Goal: Book appointment/travel/reservation

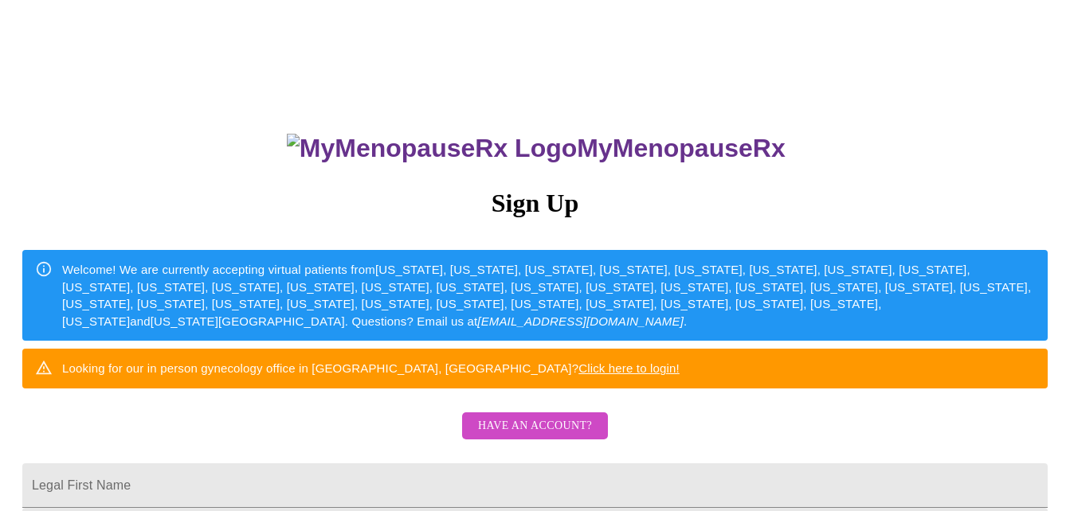
click at [539, 437] on span "Have an account?" at bounding box center [535, 427] width 114 height 20
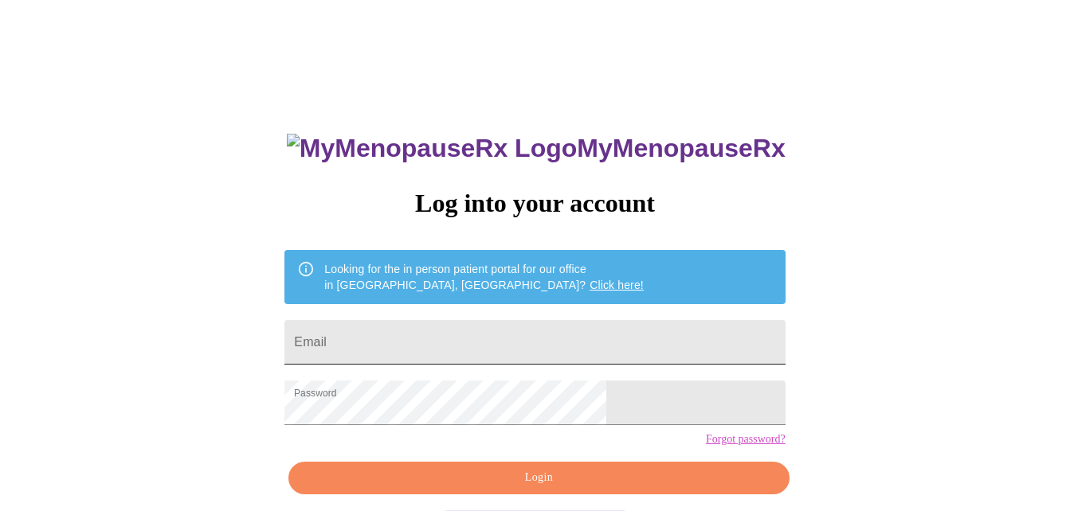
click at [431, 339] on input "Email" at bounding box center [534, 342] width 500 height 45
type input "[PERSON_NAME][EMAIL_ADDRESS][PERSON_NAME][DOMAIN_NAME]"
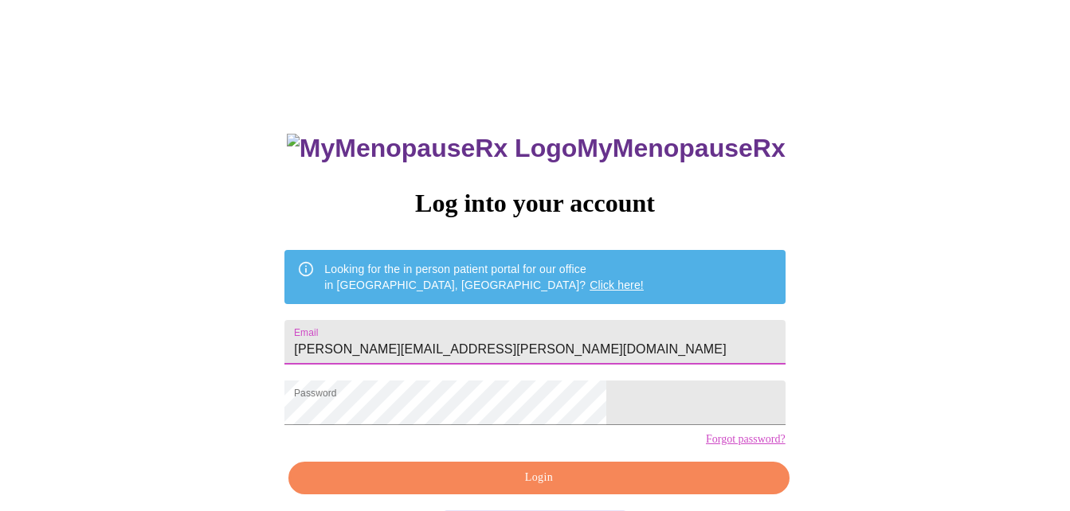
click at [555, 488] on span "Login" at bounding box center [539, 478] width 464 height 20
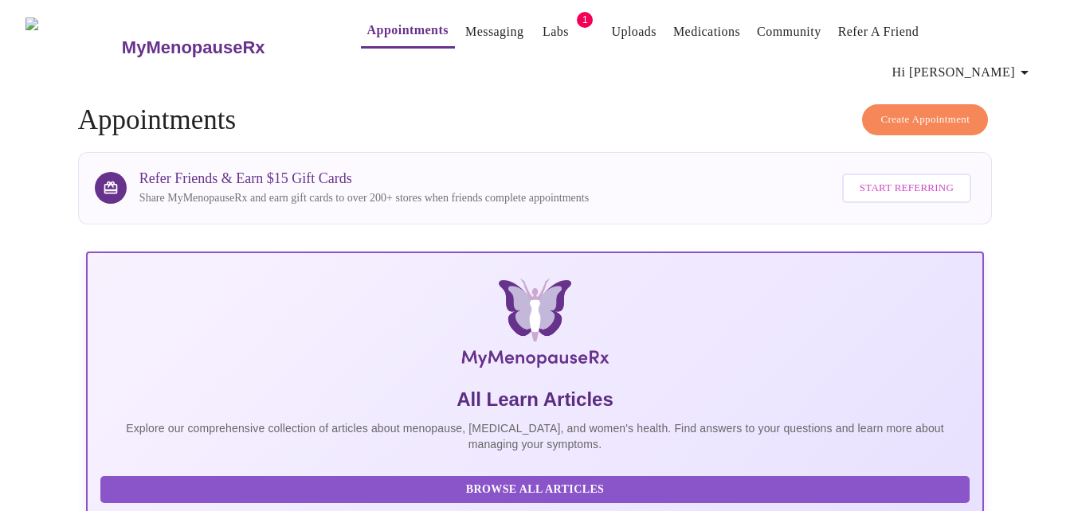
click at [937, 111] on span "Create Appointment" at bounding box center [924, 120] width 89 height 18
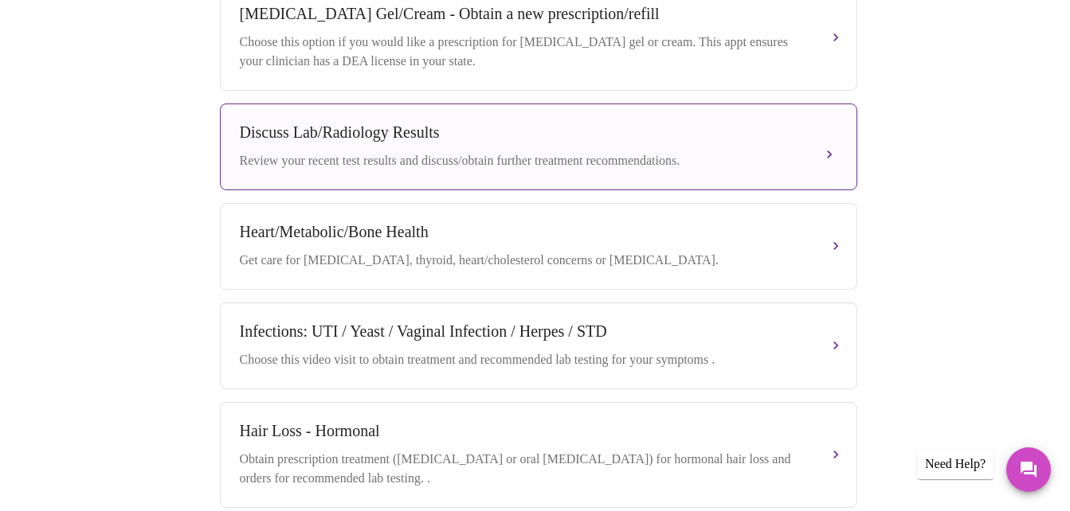
scroll to position [797, 0]
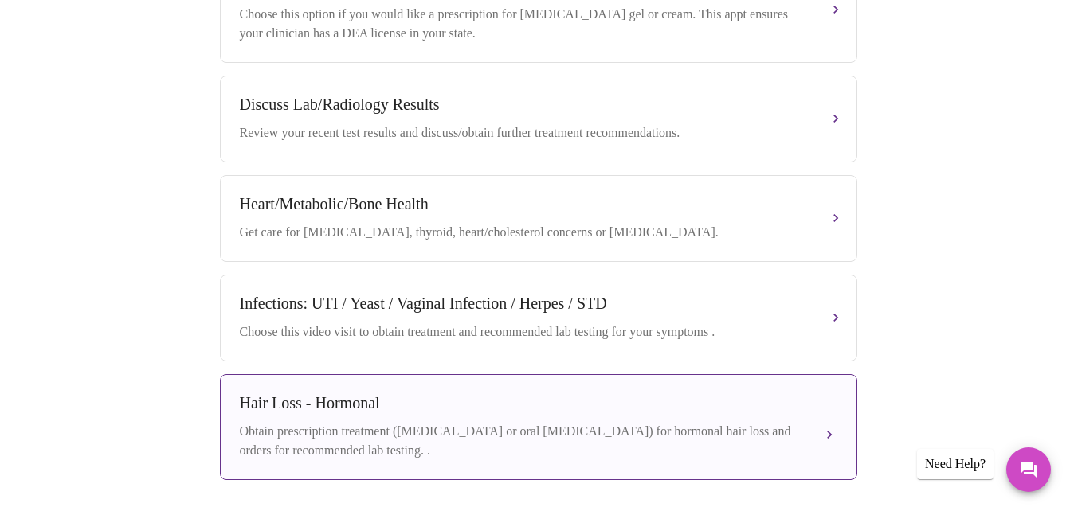
click at [638, 394] on div "Hair Loss - Hormonal" at bounding box center [523, 403] width 566 height 18
click at [834, 420] on button "Hair Loss - Hormonal Obtain prescription treatment ([MEDICAL_DATA] or oral [MED…" at bounding box center [538, 427] width 637 height 106
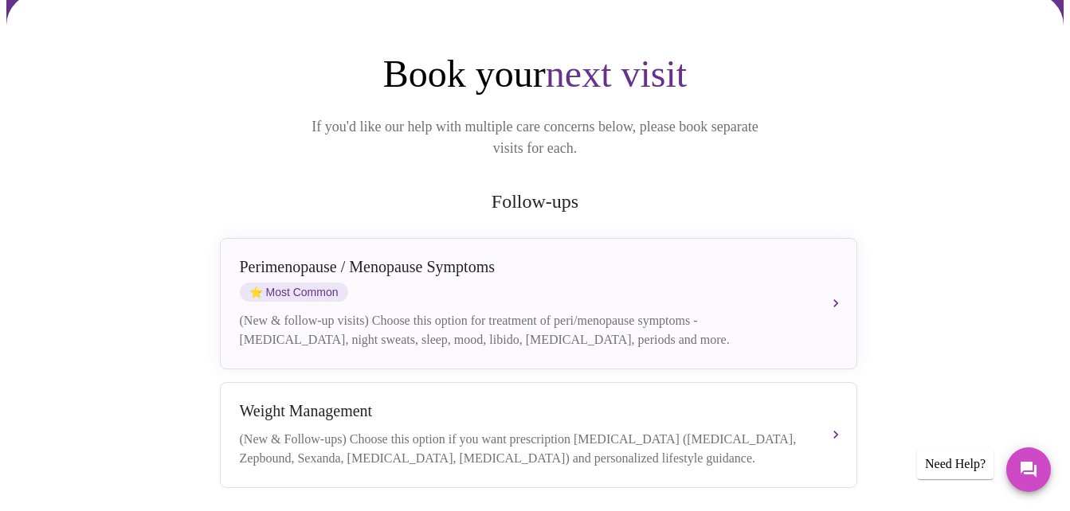
scroll to position [159, 0]
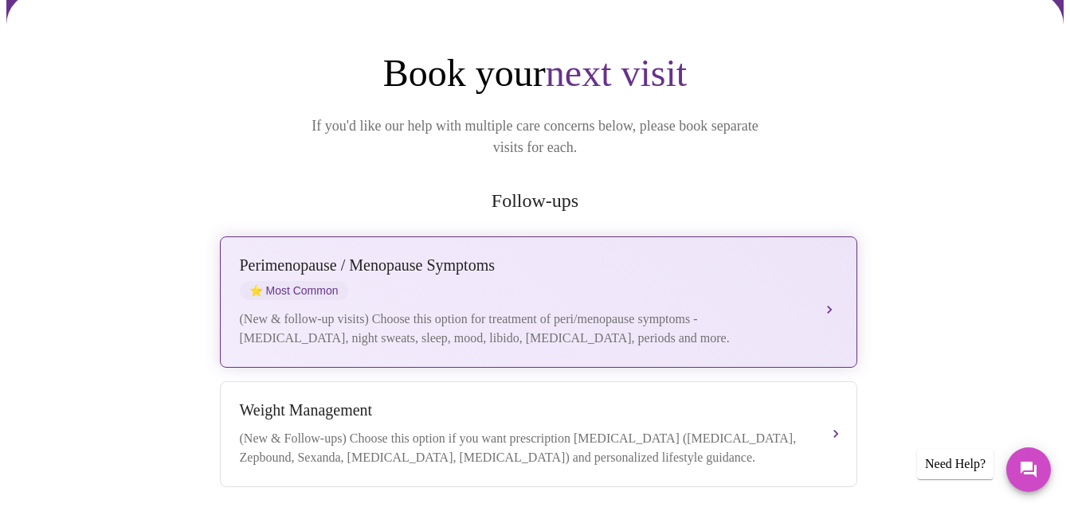
click at [778, 257] on div "[MEDICAL_DATA] / Menopause Symptoms ⭐ Most Common" at bounding box center [523, 279] width 566 height 44
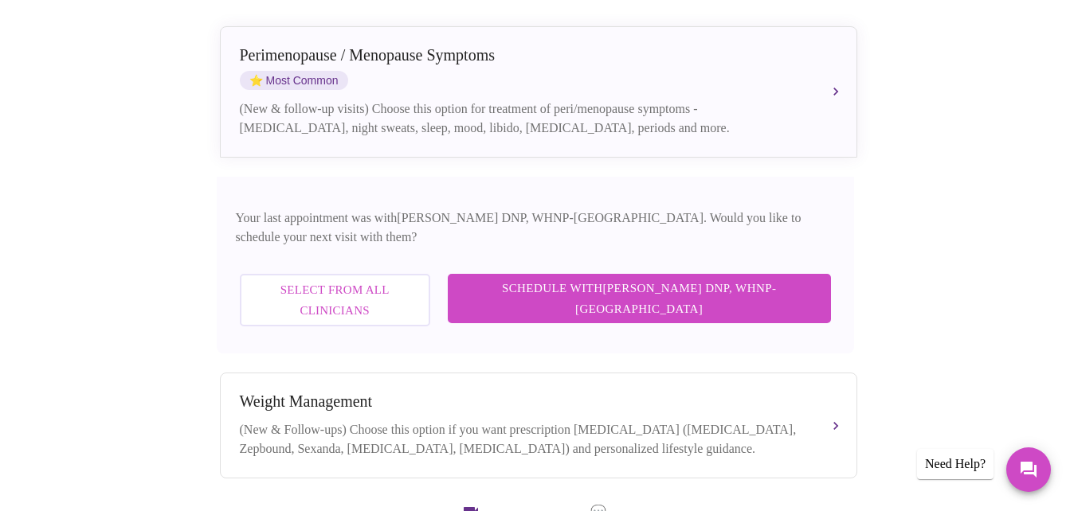
scroll to position [398, 0]
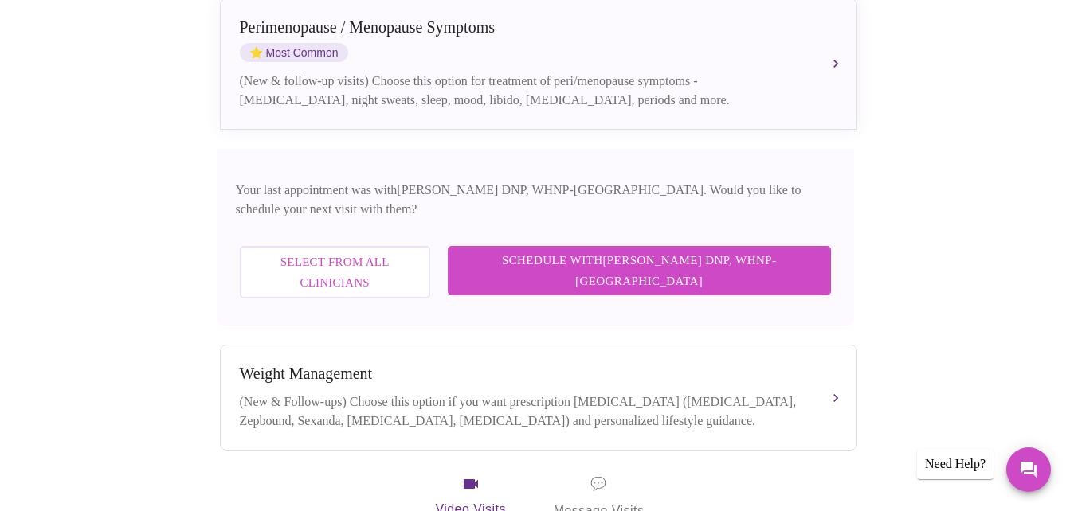
click at [668, 250] on span "Schedule with [PERSON_NAME] DNP, WHNP-BC" at bounding box center [639, 271] width 351 height 42
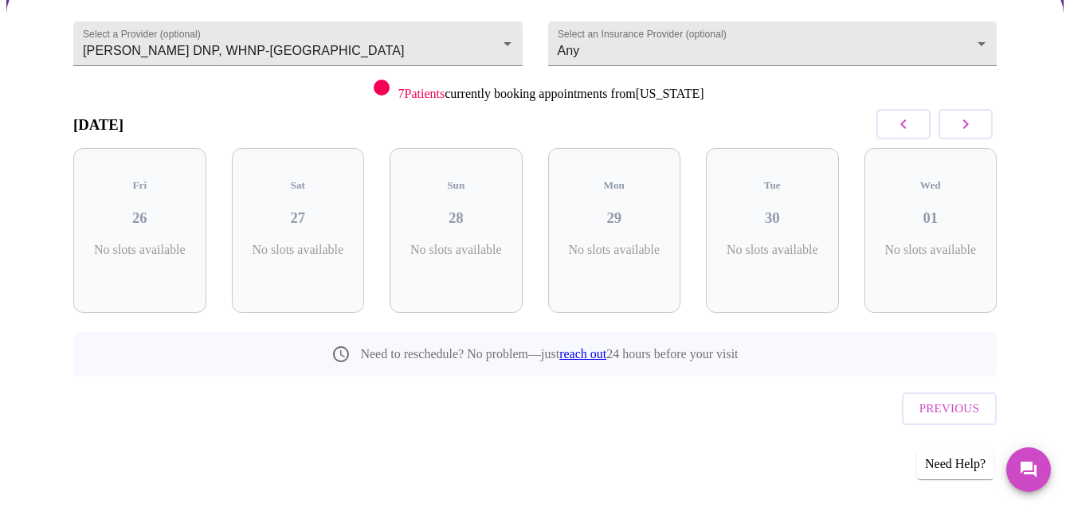
scroll to position [115, 0]
